Goal: Task Accomplishment & Management: Manage account settings

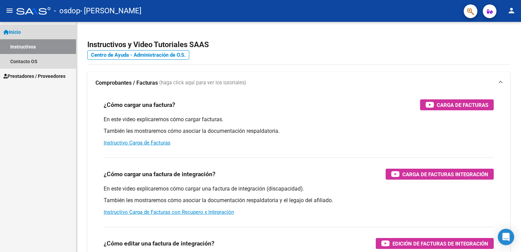
click at [21, 33] on span "Inicio" at bounding box center [11, 31] width 17 height 7
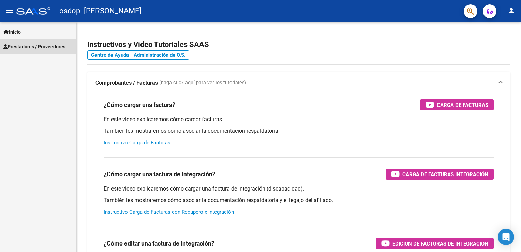
click at [25, 46] on span "Prestadores / Proveedores" at bounding box center [34, 46] width 62 height 7
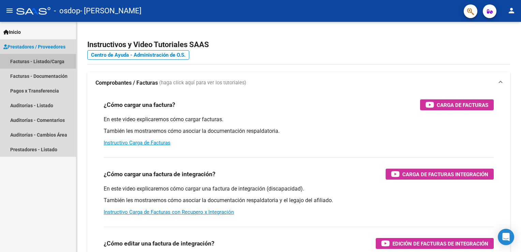
click at [25, 62] on link "Facturas - Listado/Carga" at bounding box center [38, 61] width 76 height 15
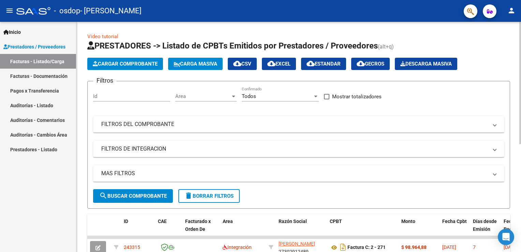
scroll to position [203, 0]
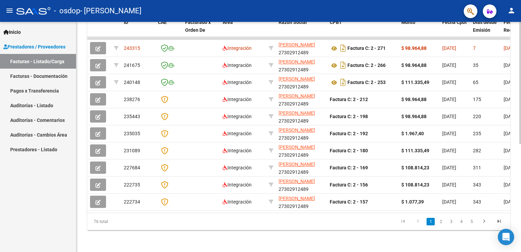
click at [520, 162] on html "menu - osdop - [PERSON_NAME] person Inicio Instructivos Contacto OS Prestadores…" at bounding box center [260, 126] width 521 height 252
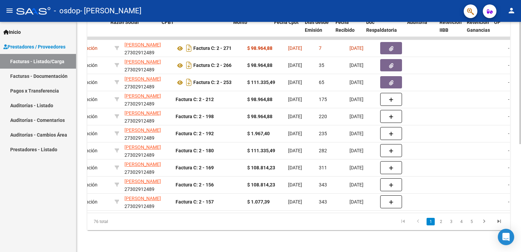
scroll to position [0, 168]
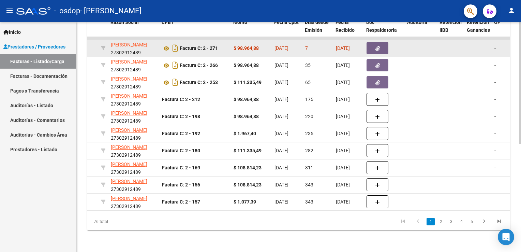
click at [349, 45] on span "[DATE]" at bounding box center [343, 47] width 14 height 5
click at [372, 42] on button "button" at bounding box center [377, 48] width 22 height 12
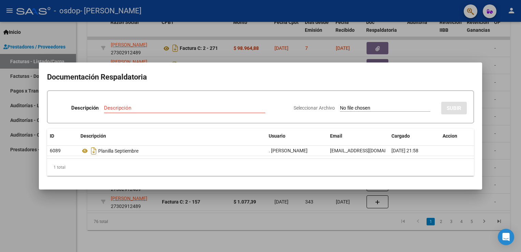
click at [479, 183] on mat-dialog-container "Documentación Respaldatoria Descripción Descripción Seleccionar Archivo SUBIR I…" at bounding box center [260, 125] width 443 height 126
click at [392, 104] on div "Seleccionar Archivo SUBIR" at bounding box center [379, 106] width 173 height 21
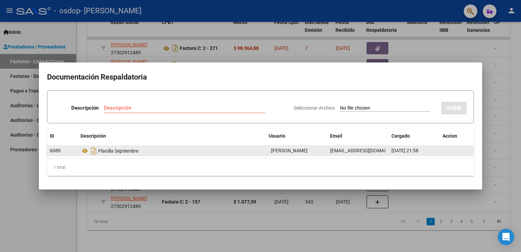
click at [155, 152] on div "Planilla Septiembre" at bounding box center [171, 150] width 183 height 11
drag, startPoint x: 155, startPoint y: 152, endPoint x: 134, endPoint y: 152, distance: 21.8
click at [134, 152] on div "Planilla Septiembre" at bounding box center [171, 150] width 183 height 11
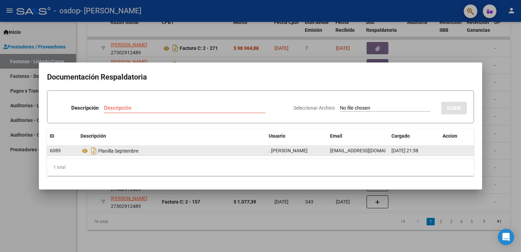
click at [134, 152] on div "Planilla Septiembre" at bounding box center [171, 150] width 183 height 11
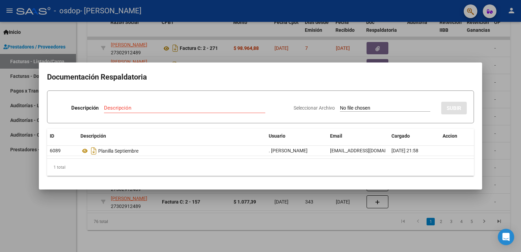
click at [421, 44] on div at bounding box center [260, 126] width 521 height 252
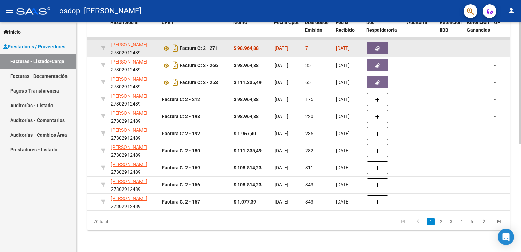
click at [220, 46] on div "Factura C: 2 - 271" at bounding box center [195, 48] width 66 height 11
click at [166, 44] on icon at bounding box center [166, 48] width 9 height 8
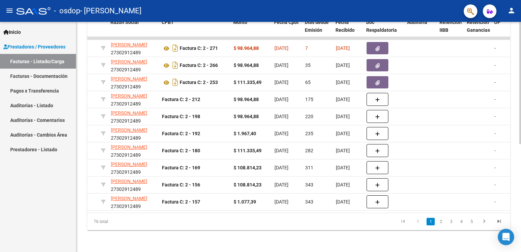
scroll to position [0, 0]
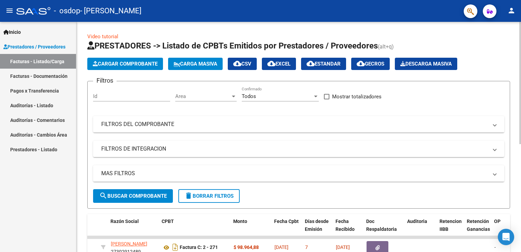
click at [520, 42] on html "menu - osdop - [PERSON_NAME] person Inicio Instructivos Contacto OS Prestadores…" at bounding box center [260, 126] width 521 height 252
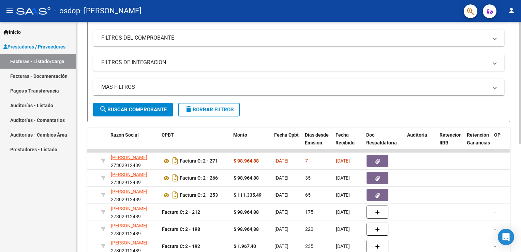
scroll to position [95, 0]
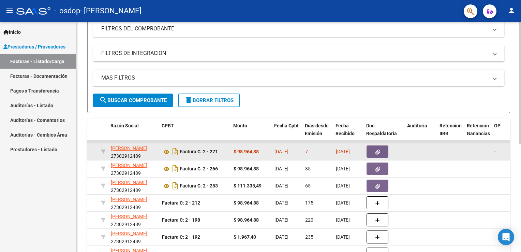
click at [288, 152] on span "[DATE]" at bounding box center [281, 151] width 14 height 5
drag, startPoint x: 296, startPoint y: 152, endPoint x: 247, endPoint y: 155, distance: 48.5
click at [247, 155] on datatable-body-cell "$ 98.964,88" at bounding box center [251, 151] width 41 height 17
click at [496, 153] on div "-" at bounding box center [505, 152] width 22 height 8
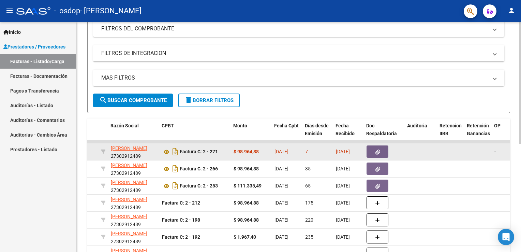
click at [494, 151] on span "-" at bounding box center [494, 151] width 1 height 5
click at [377, 151] on icon "button" at bounding box center [377, 151] width 4 height 5
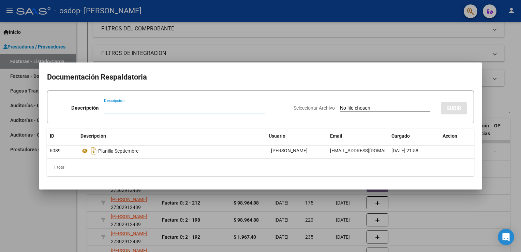
click at [135, 110] on input "Descripción" at bounding box center [184, 108] width 161 height 6
click at [376, 106] on input "Seleccionar Archivo" at bounding box center [385, 108] width 90 height 6
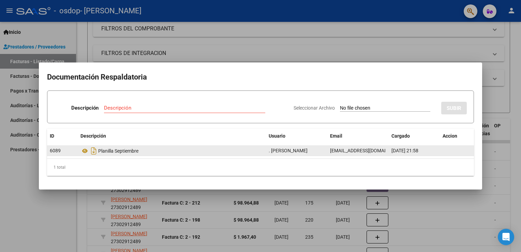
click at [374, 152] on span "[EMAIL_ADDRESS][DOMAIN_NAME]" at bounding box center [368, 150] width 76 height 5
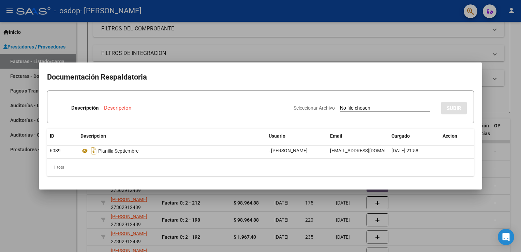
click at [411, 46] on div at bounding box center [260, 126] width 521 height 252
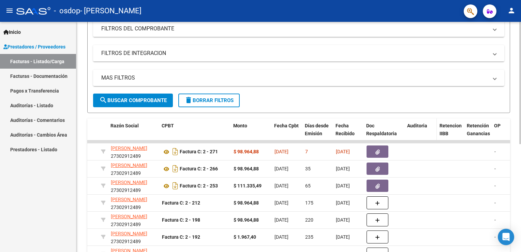
click at [420, 129] on datatable-header-cell "Auditoria" at bounding box center [420, 133] width 32 height 30
click at [354, 133] on span "Fecha Recibido" at bounding box center [344, 129] width 19 height 13
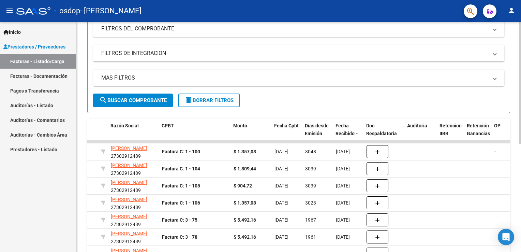
scroll to position [203, 0]
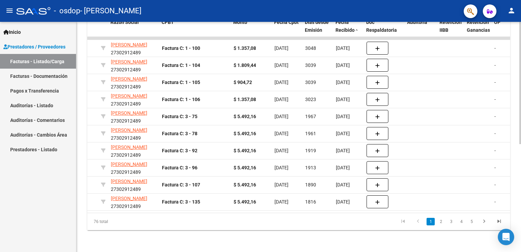
click at [520, 228] on html "menu - osdop - [PERSON_NAME] person Inicio Instructivos Contacto OS Prestadores…" at bounding box center [260, 126] width 521 height 252
click at [440, 221] on link "2" at bounding box center [441, 220] width 8 height 7
click at [409, 222] on link "go to first page" at bounding box center [402, 220] width 13 height 7
click at [476, 223] on li "5" at bounding box center [471, 221] width 10 height 12
click at [473, 222] on link "5" at bounding box center [471, 220] width 8 height 7
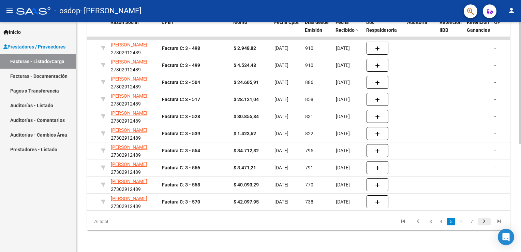
click at [481, 222] on icon "go to next page" at bounding box center [483, 222] width 9 height 8
click at [481, 222] on div "76 total 4 5 6 7 8" at bounding box center [298, 221] width 423 height 17
click at [481, 222] on icon "go to next page" at bounding box center [483, 222] width 9 height 8
click at [483, 223] on icon "go to next page" at bounding box center [483, 222] width 9 height 8
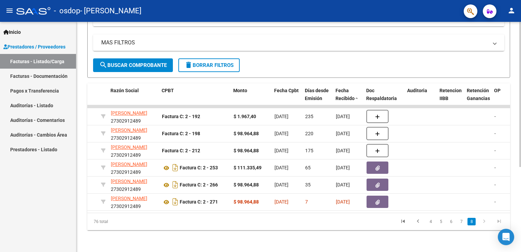
scroll to position [135, 0]
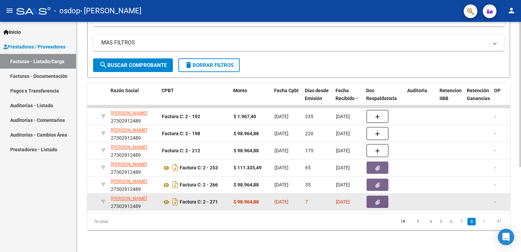
click at [248, 198] on div "$ 98.964,88" at bounding box center [250, 202] width 35 height 8
click at [377, 201] on button "button" at bounding box center [377, 201] width 22 height 12
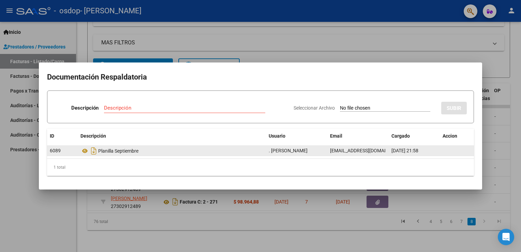
click at [448, 154] on datatable-body-cell at bounding box center [457, 151] width 34 height 10
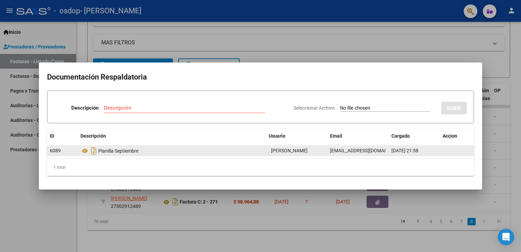
click at [205, 151] on div "Planilla Septiembre" at bounding box center [171, 150] width 183 height 11
click at [87, 152] on icon at bounding box center [84, 151] width 9 height 8
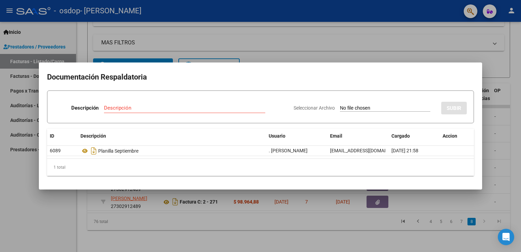
click at [373, 105] on input "Seleccionar Archivo" at bounding box center [385, 108] width 90 height 6
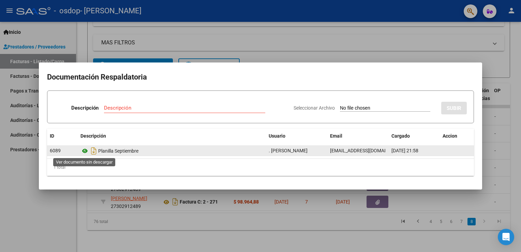
click at [83, 152] on icon at bounding box center [84, 151] width 9 height 8
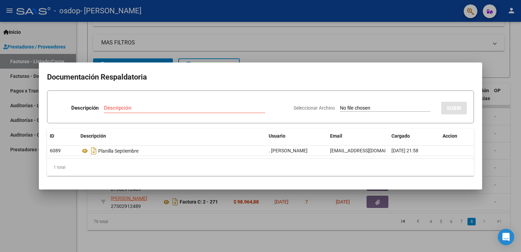
click at [442, 42] on div at bounding box center [260, 126] width 521 height 252
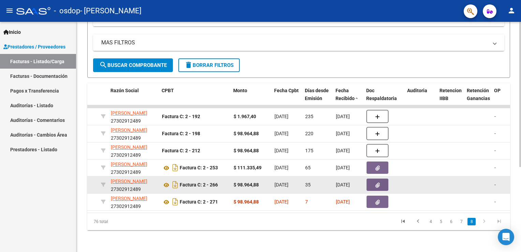
click at [374, 180] on button "button" at bounding box center [377, 184] width 22 height 12
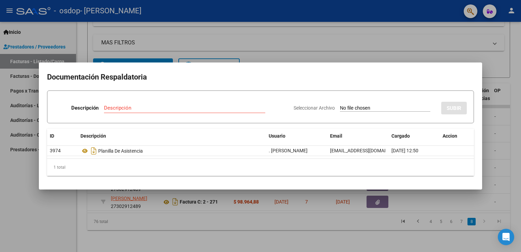
click at [451, 52] on div at bounding box center [260, 126] width 521 height 252
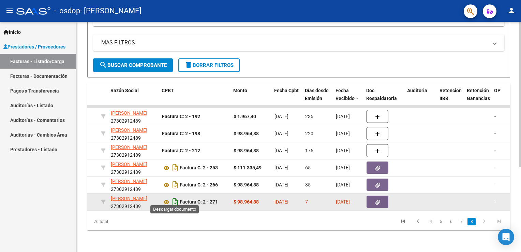
click at [176, 198] on icon "Descargar documento" at bounding box center [175, 201] width 9 height 11
click at [494, 40] on span at bounding box center [494, 42] width 3 height 7
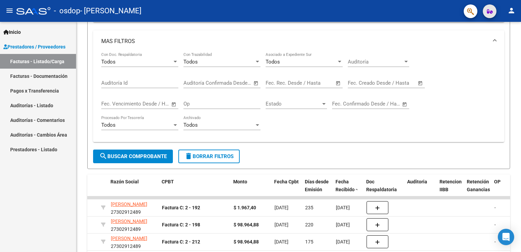
click at [488, 13] on icon "button" at bounding box center [490, 11] width 6 height 5
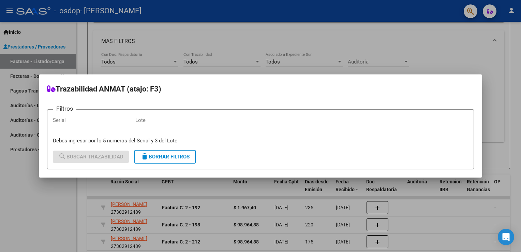
click at [497, 137] on div at bounding box center [260, 126] width 521 height 252
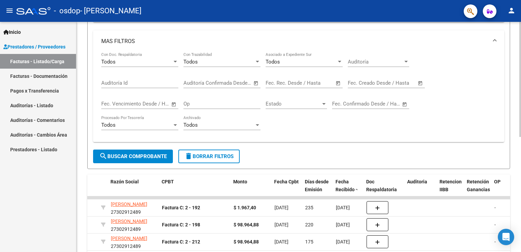
click at [515, 115] on div "Video tutorial PRESTADORES -> Listado de CPBTs Emitidos por Prestadores / Prove…" at bounding box center [298, 114] width 444 height 455
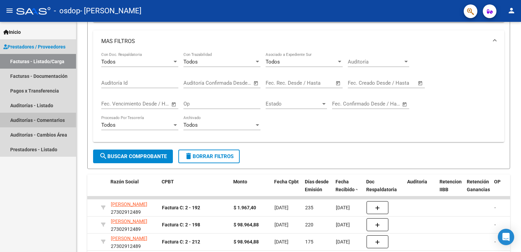
click at [48, 122] on link "Auditorías - Comentarios" at bounding box center [38, 119] width 76 height 15
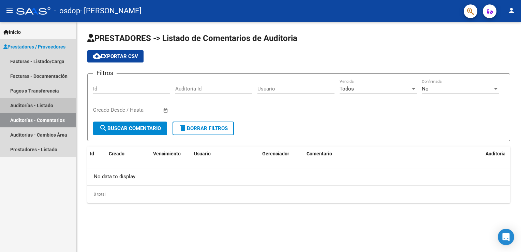
click at [50, 109] on link "Auditorías - Listado" at bounding box center [38, 105] width 76 height 15
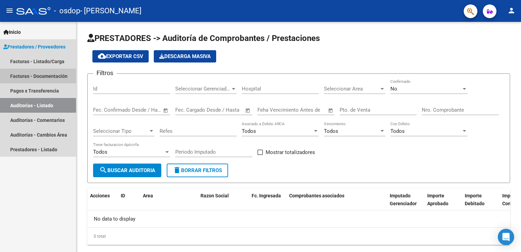
click at [50, 82] on link "Facturas - Documentación" at bounding box center [38, 75] width 76 height 15
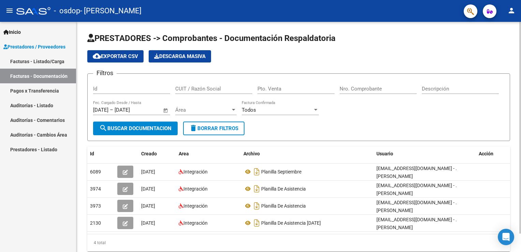
scroll to position [20, 0]
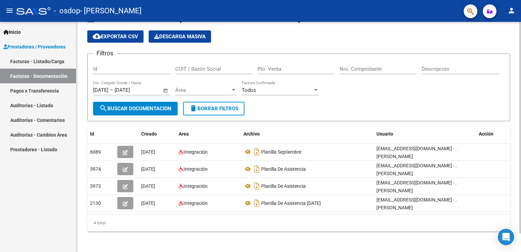
click at [520, 249] on html "menu - osdop - [PERSON_NAME] person Inicio Instructivos Contacto OS Prestadores…" at bounding box center [260, 126] width 521 height 252
click at [491, 132] on span "Acción" at bounding box center [485, 133] width 15 height 5
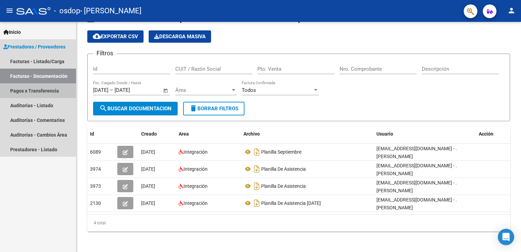
click at [48, 89] on link "Pagos x Transferencia" at bounding box center [38, 90] width 76 height 15
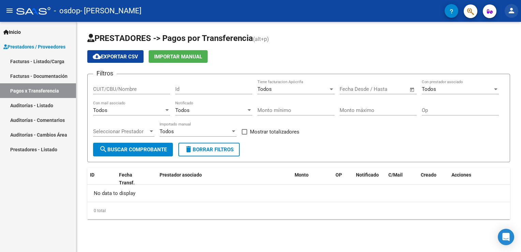
click at [514, 11] on mat-icon "person" at bounding box center [511, 10] width 8 height 8
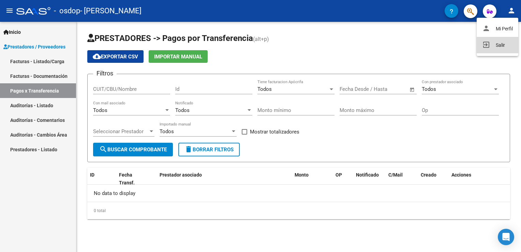
click at [498, 46] on button "exit_to_app Salir" at bounding box center [497, 45] width 42 height 16
